Goal: Transaction & Acquisition: Purchase product/service

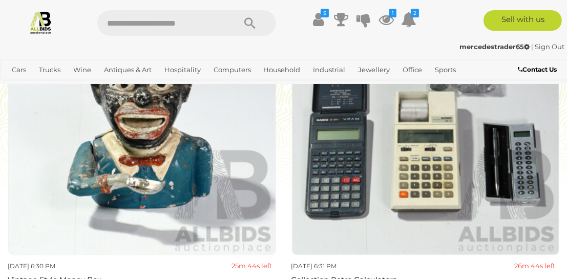
scroll to position [2005, 0]
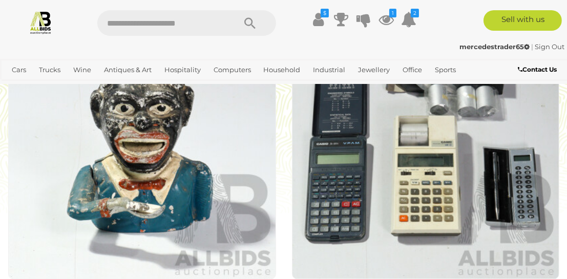
click at [195, 134] on img at bounding box center [142, 146] width 268 height 268
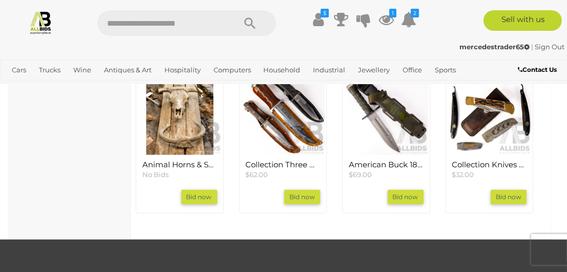
scroll to position [1095, 0]
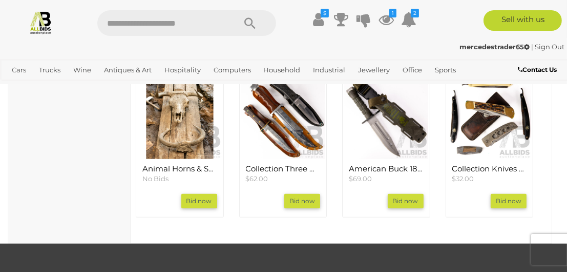
click at [173, 148] on img at bounding box center [180, 117] width 84 height 84
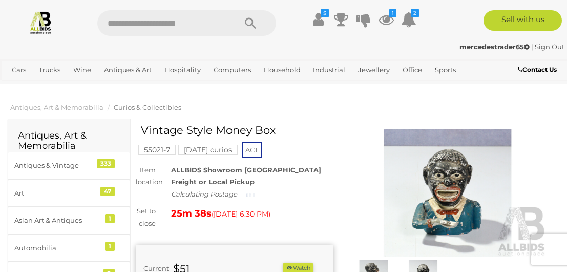
scroll to position [1095, 0]
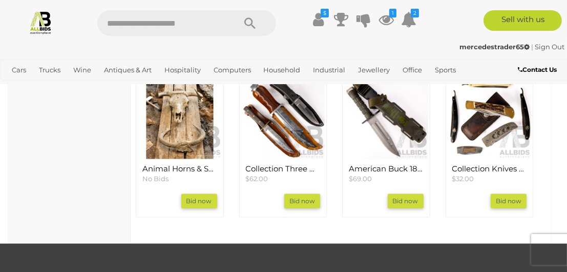
click at [285, 154] on img at bounding box center [283, 117] width 84 height 84
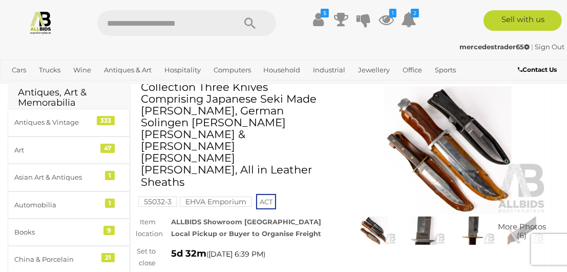
scroll to position [45, 0]
